Goal: Task Accomplishment & Management: Complete application form

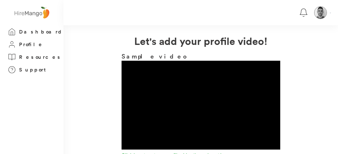
scroll to position [127, 0]
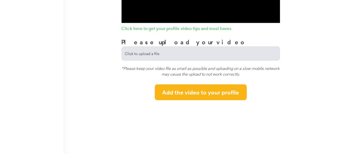
drag, startPoint x: 0, startPoint y: 0, endPoint x: 186, endPoint y: 55, distance: 194.4
click at [186, 55] on input "file" at bounding box center [201, 54] width 158 height 14
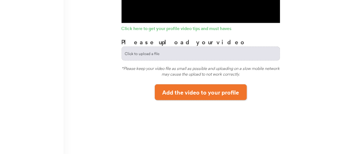
click at [179, 92] on button "Add the video to your profile" at bounding box center [201, 93] width 92 height 16
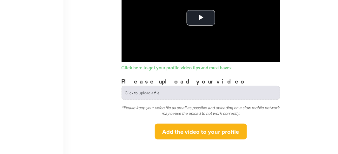
scroll to position [95, 0]
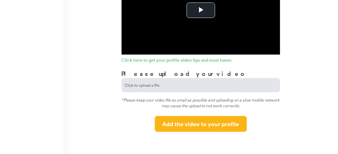
click at [160, 87] on input "file" at bounding box center [201, 86] width 158 height 14
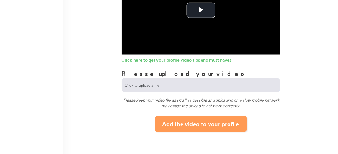
click at [173, 122] on button "Add the video to your profile" at bounding box center [201, 124] width 92 height 16
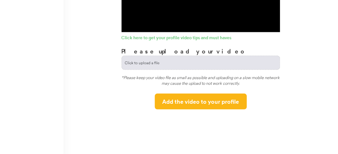
scroll to position [127, 0]
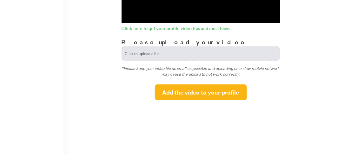
click at [138, 50] on input "file" at bounding box center [201, 54] width 158 height 14
click at [139, 53] on input "file" at bounding box center [201, 54] width 158 height 14
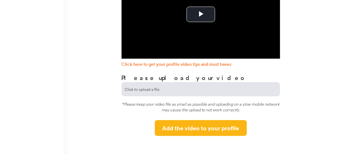
scroll to position [63, 0]
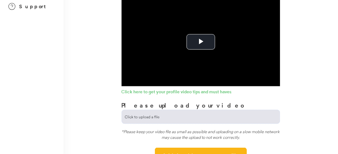
click at [136, 115] on input "file" at bounding box center [201, 117] width 158 height 14
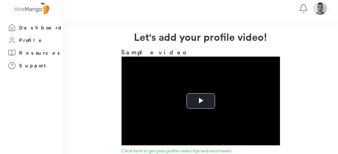
scroll to position [0, 0]
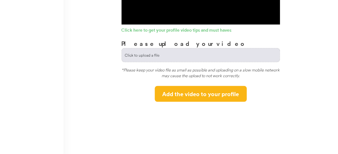
scroll to position [127, 0]
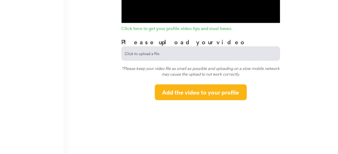
click at [139, 51] on input "file" at bounding box center [201, 54] width 158 height 14
click at [146, 53] on input "file" at bounding box center [201, 54] width 158 height 14
click at [129, 52] on input "file" at bounding box center [201, 54] width 158 height 14
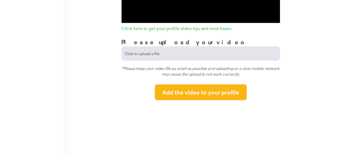
click at [145, 49] on input "file" at bounding box center [201, 54] width 158 height 14
click at [133, 54] on input "file" at bounding box center [201, 54] width 158 height 14
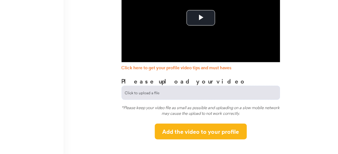
scroll to position [95, 0]
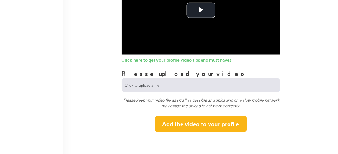
click at [151, 85] on input "file" at bounding box center [201, 86] width 158 height 14
type input "**********"
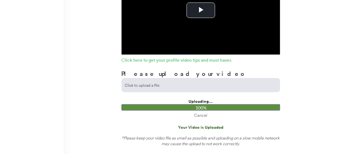
scroll to position [127, 0]
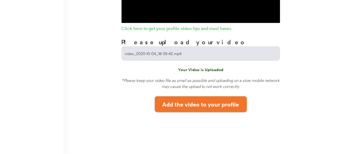
click at [183, 108] on button "Add the video to your profile" at bounding box center [201, 105] width 92 height 16
